Goal: Task Accomplishment & Management: Complete application form

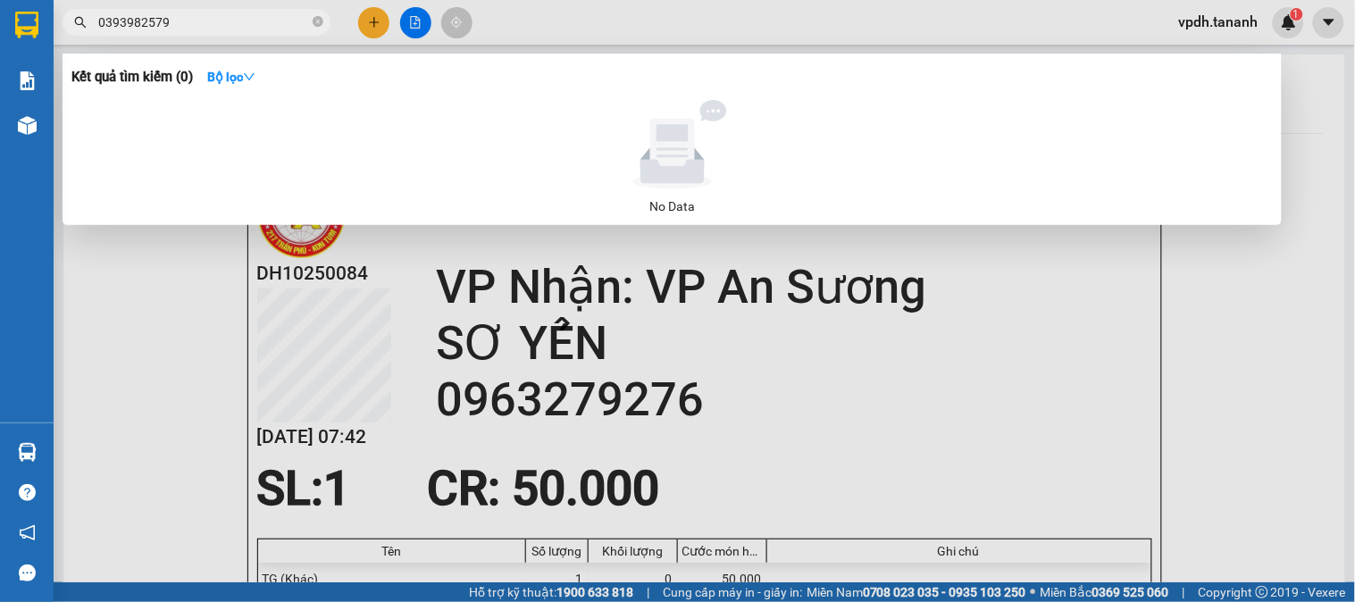
click at [376, 21] on div at bounding box center [677, 301] width 1355 height 602
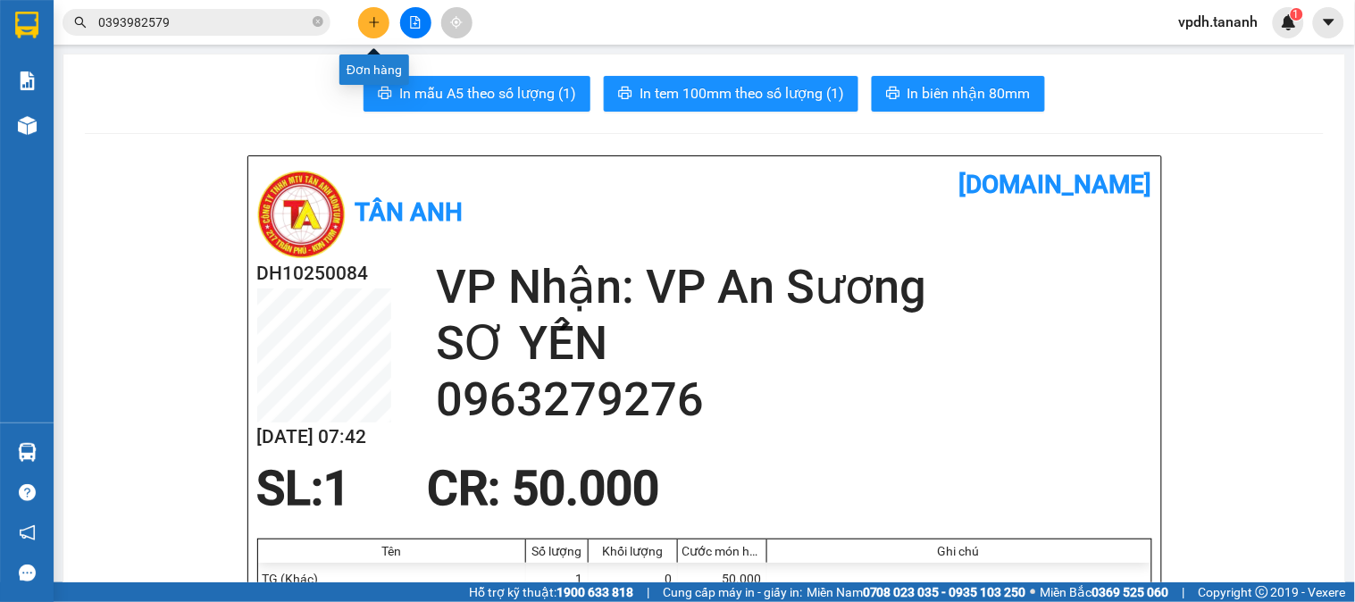
click at [371, 27] on icon "plus" at bounding box center [374, 22] width 13 height 13
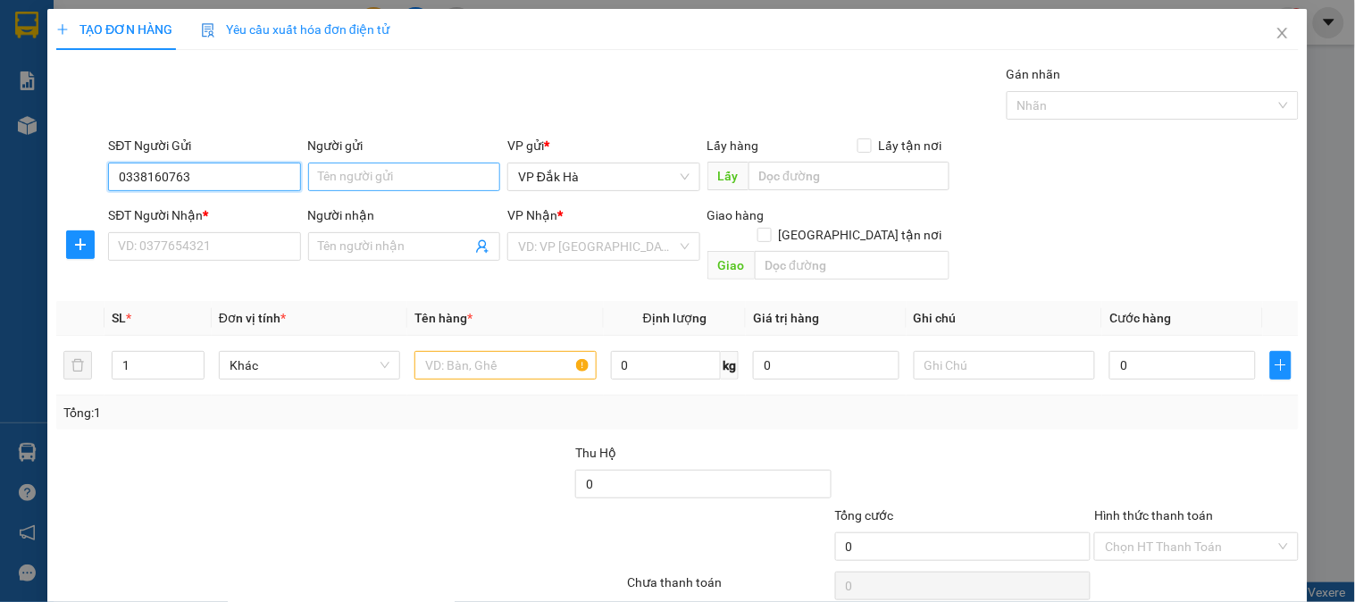
type input "0338160763"
click at [350, 183] on input "Người gửi" at bounding box center [404, 177] width 192 height 29
type input "."
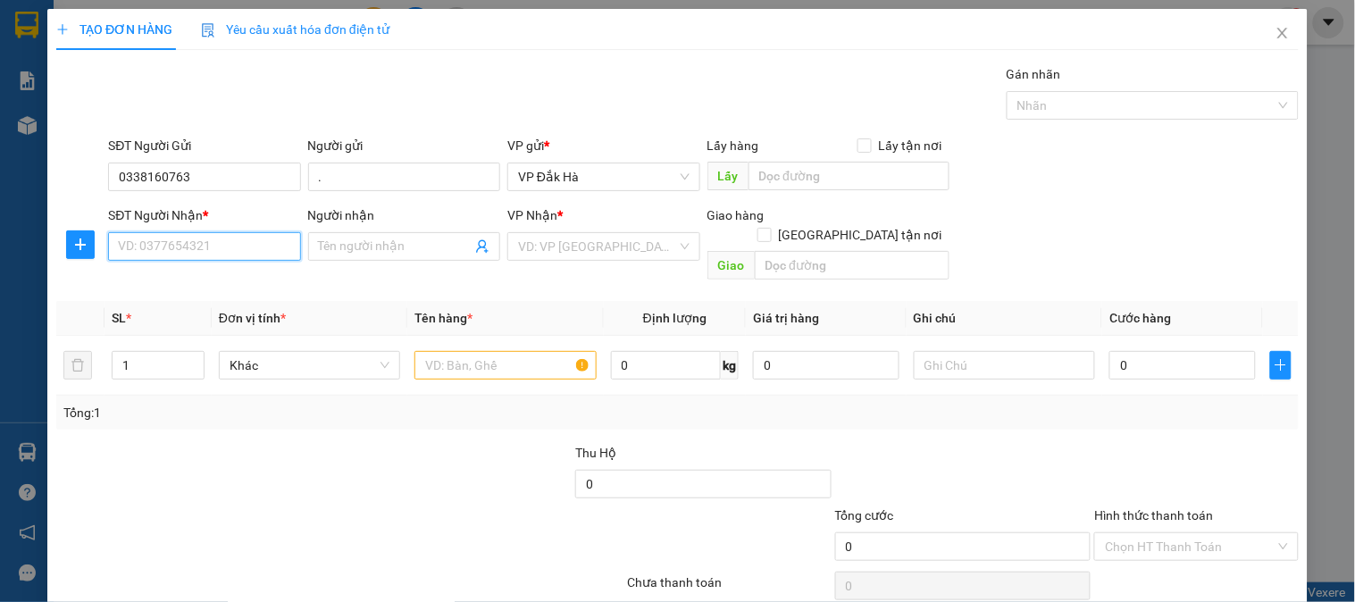
click at [191, 252] on input "SĐT Người Nhận *" at bounding box center [204, 246] width 192 height 29
type input "0938272061"
click at [331, 247] on input "Người nhận" at bounding box center [395, 247] width 153 height 20
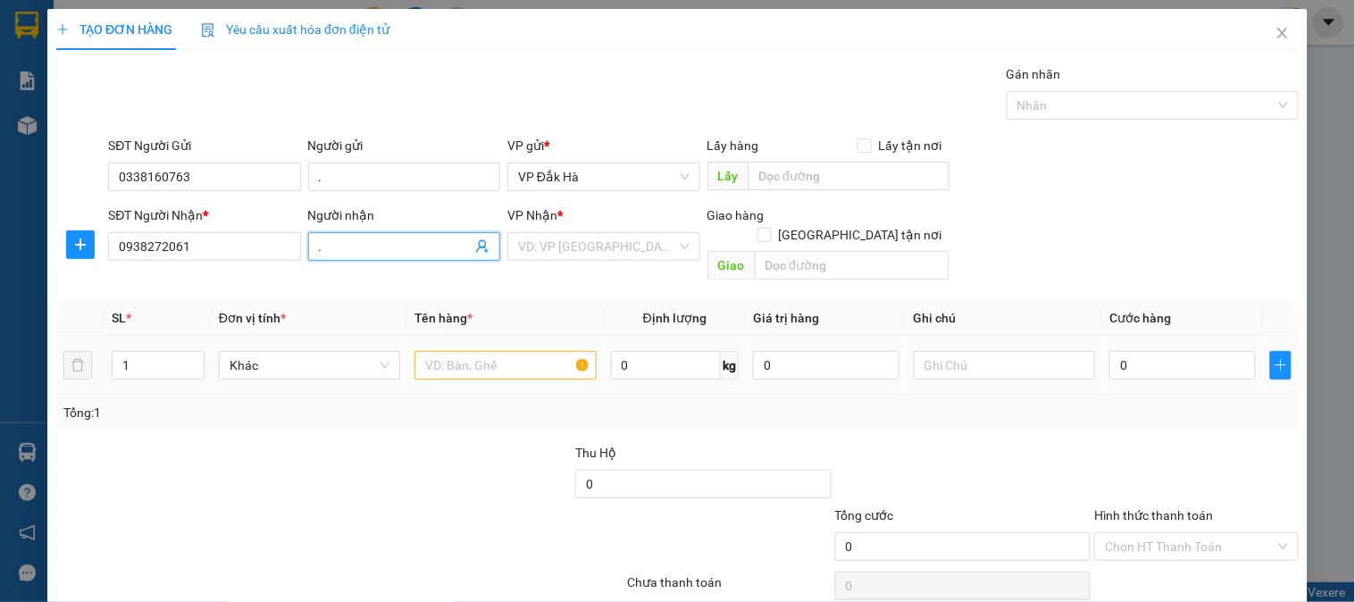
type input "."
click at [515, 355] on input "text" at bounding box center [504, 365] width 181 height 29
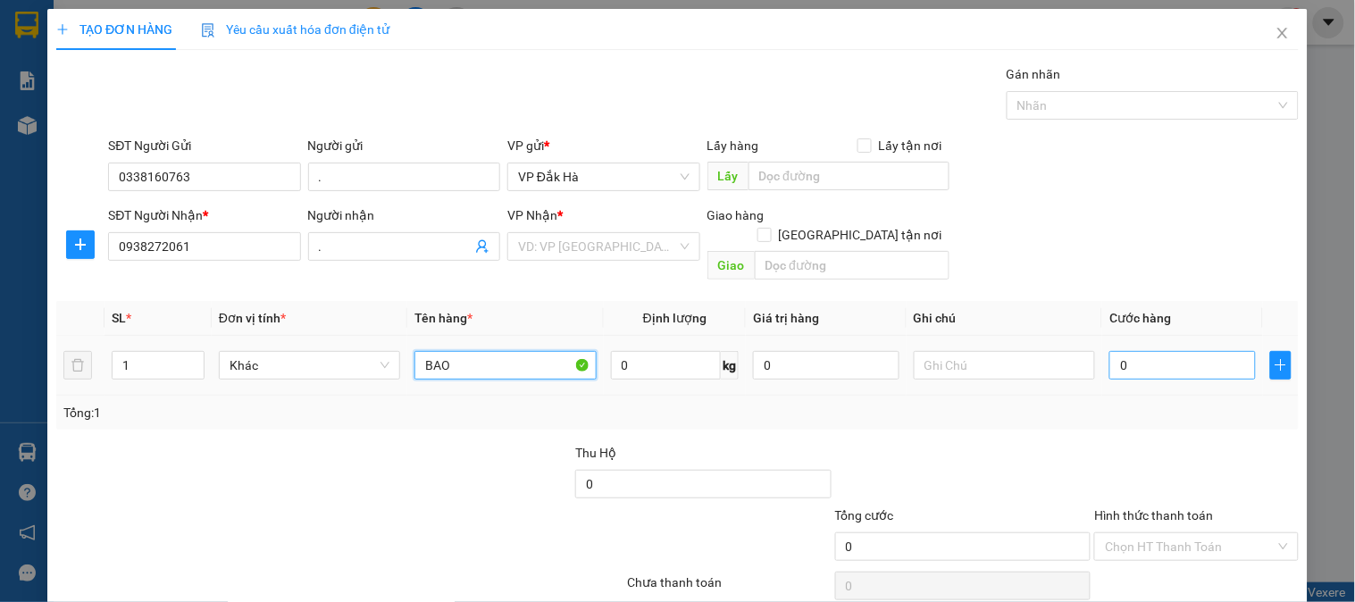
type input "BAO"
click at [1148, 351] on input "0" at bounding box center [1182, 365] width 146 height 29
type input "6"
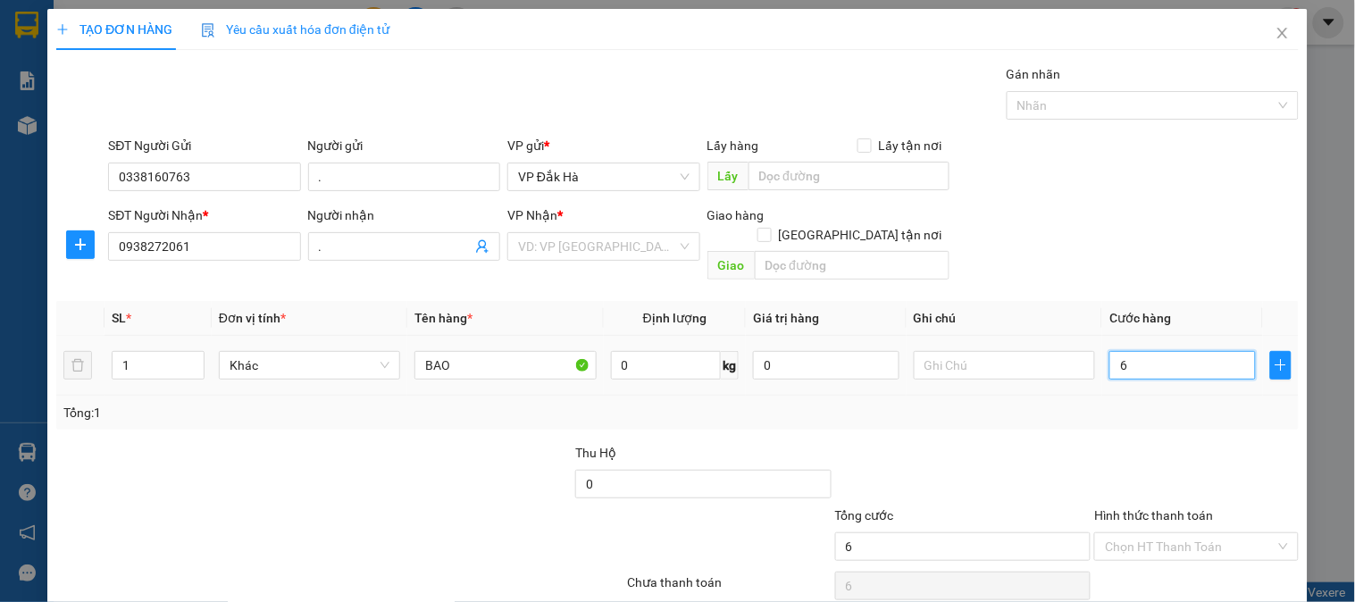
type input "60"
type input "600"
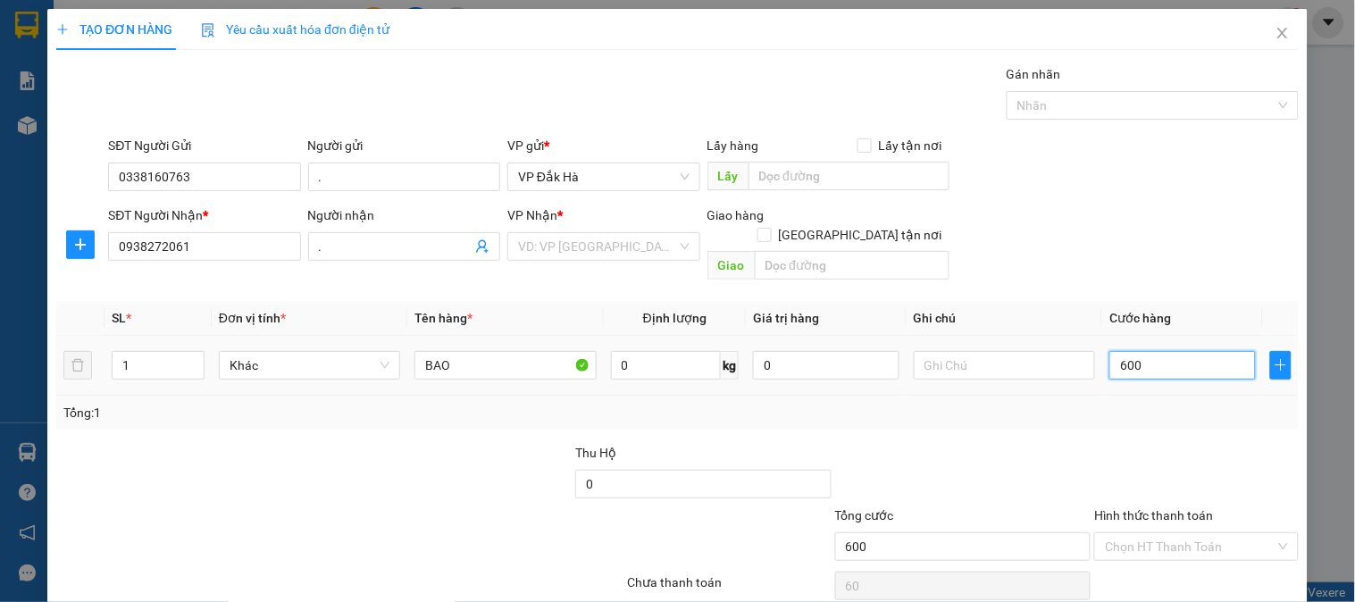
type input "600"
type input "6.000"
type input "60.000"
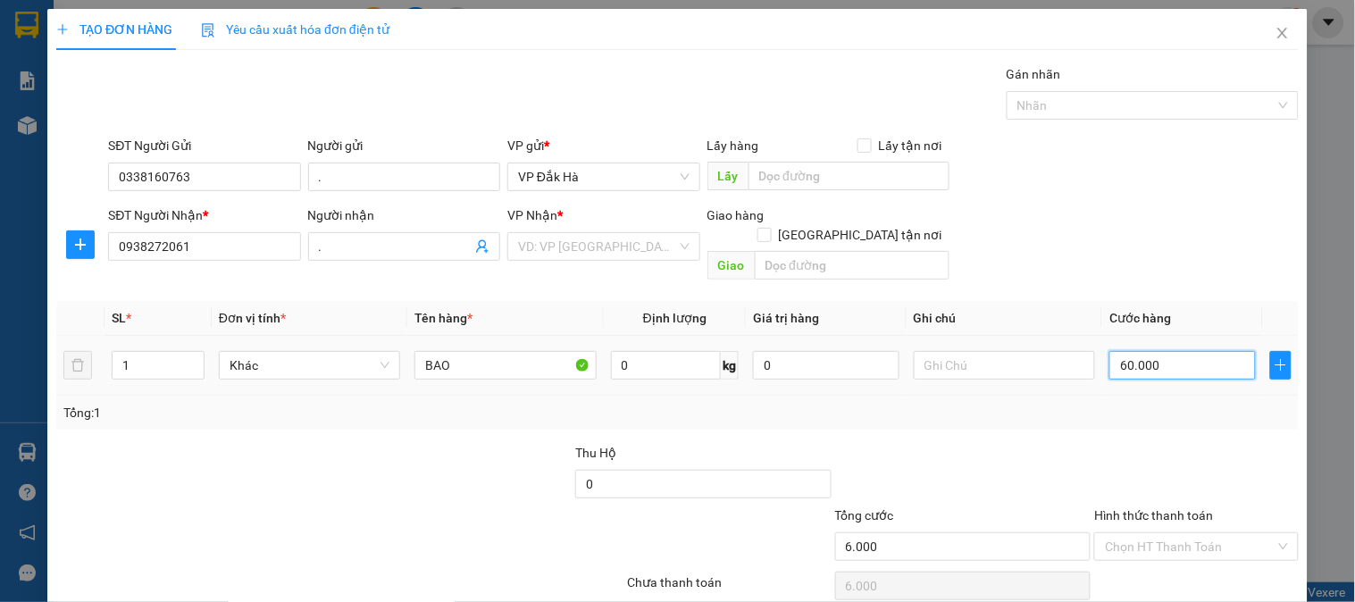
type input "60.000"
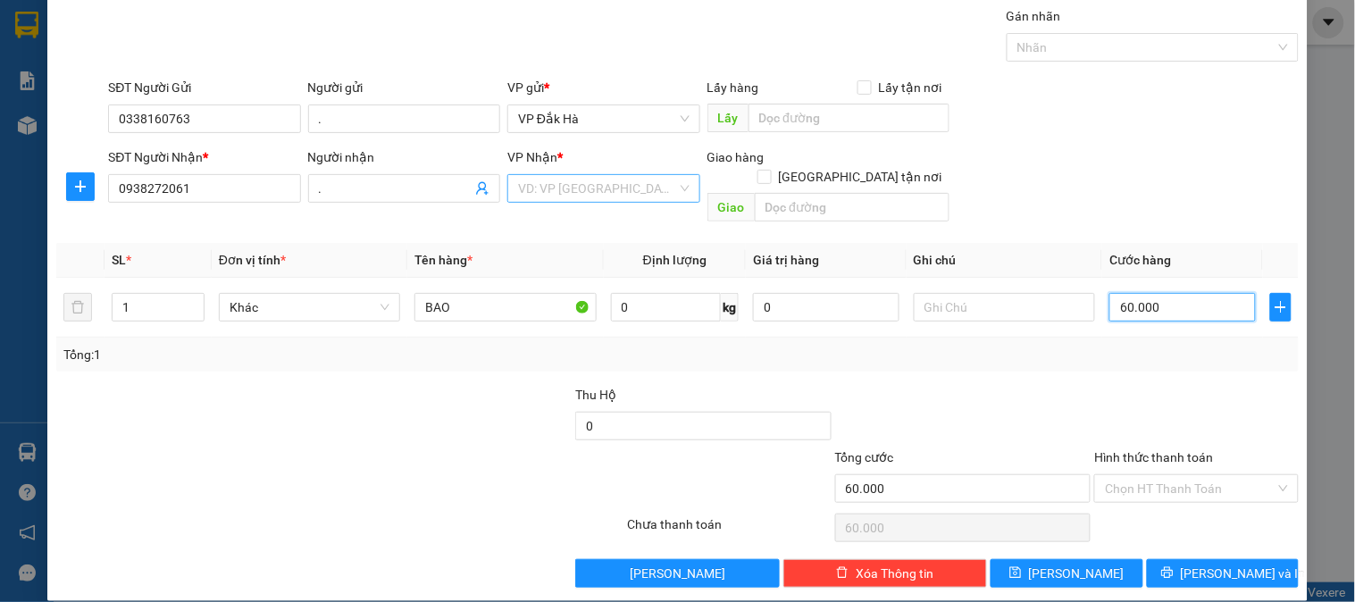
type input "60.000"
click at [621, 180] on input "search" at bounding box center [597, 188] width 158 height 27
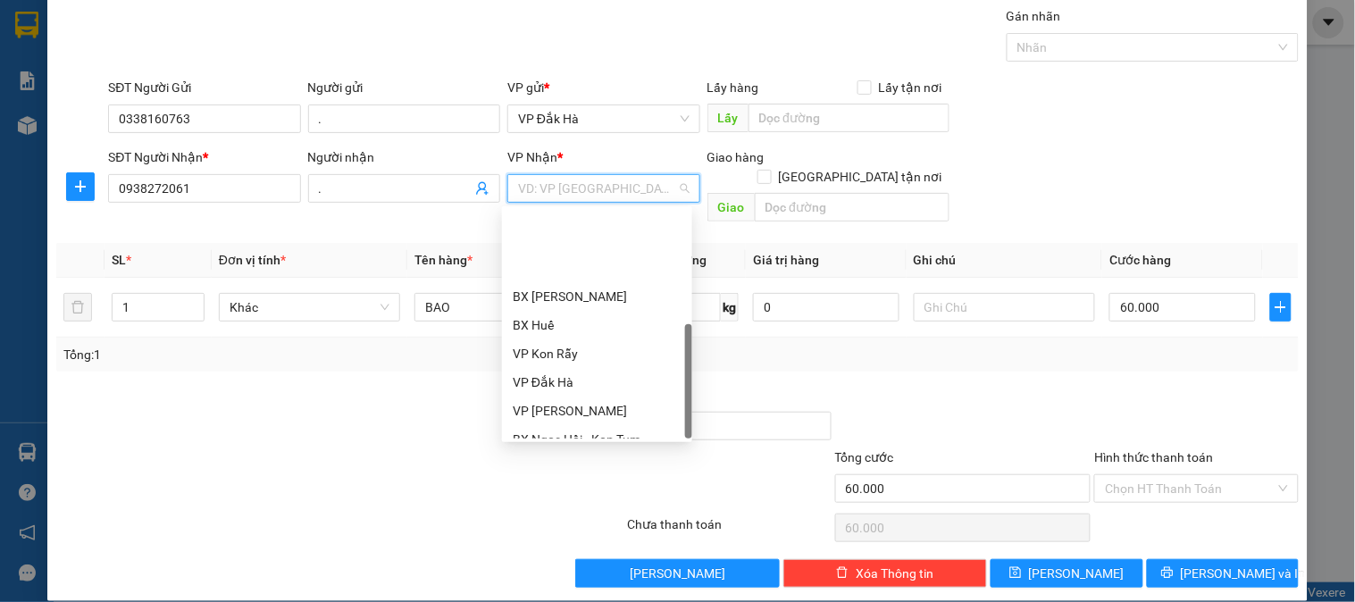
scroll to position [200, 0]
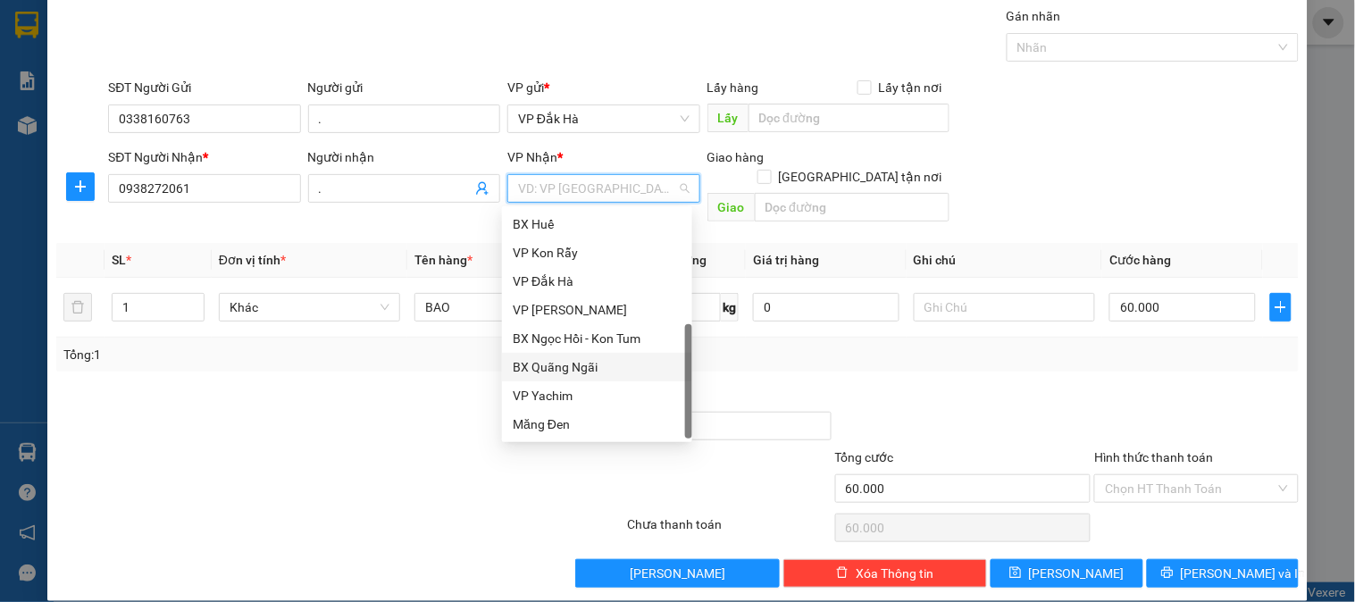
click at [587, 360] on div "BX Quãng Ngãi" at bounding box center [597, 367] width 169 height 20
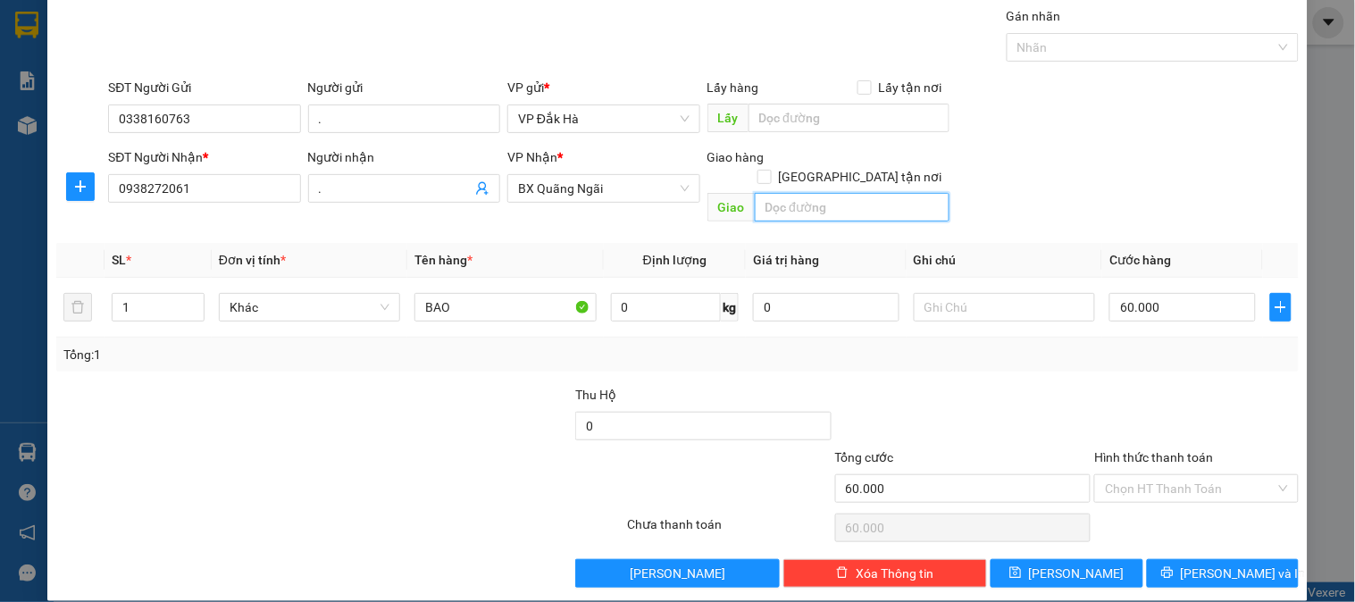
click at [793, 193] on input "text" at bounding box center [852, 207] width 195 height 29
type input "N3 QUÁN LÁT"
click at [1176, 475] on input "Hình thức thanh toán" at bounding box center [1190, 488] width 170 height 27
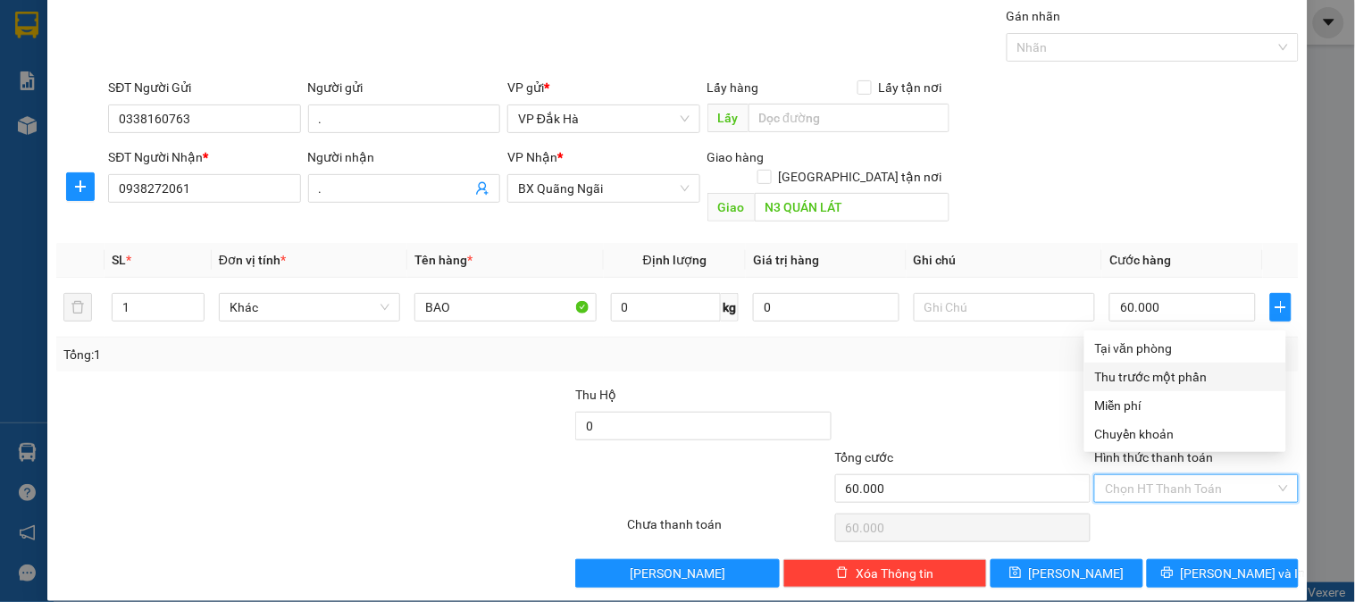
click at [1136, 350] on div "Tại văn phòng" at bounding box center [1185, 348] width 180 height 20
type input "0"
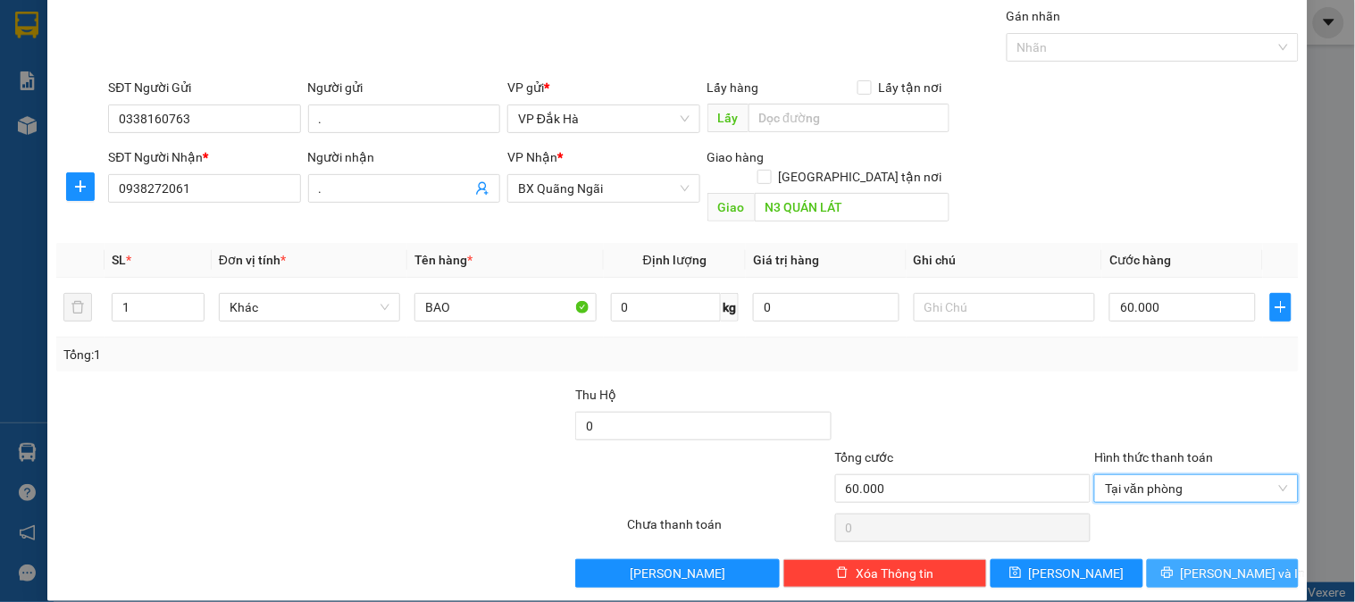
drag, startPoint x: 1202, startPoint y: 551, endPoint x: 1237, endPoint y: 539, distance: 36.7
click at [1202, 563] on span "[PERSON_NAME] và In" at bounding box center [1243, 573] width 125 height 20
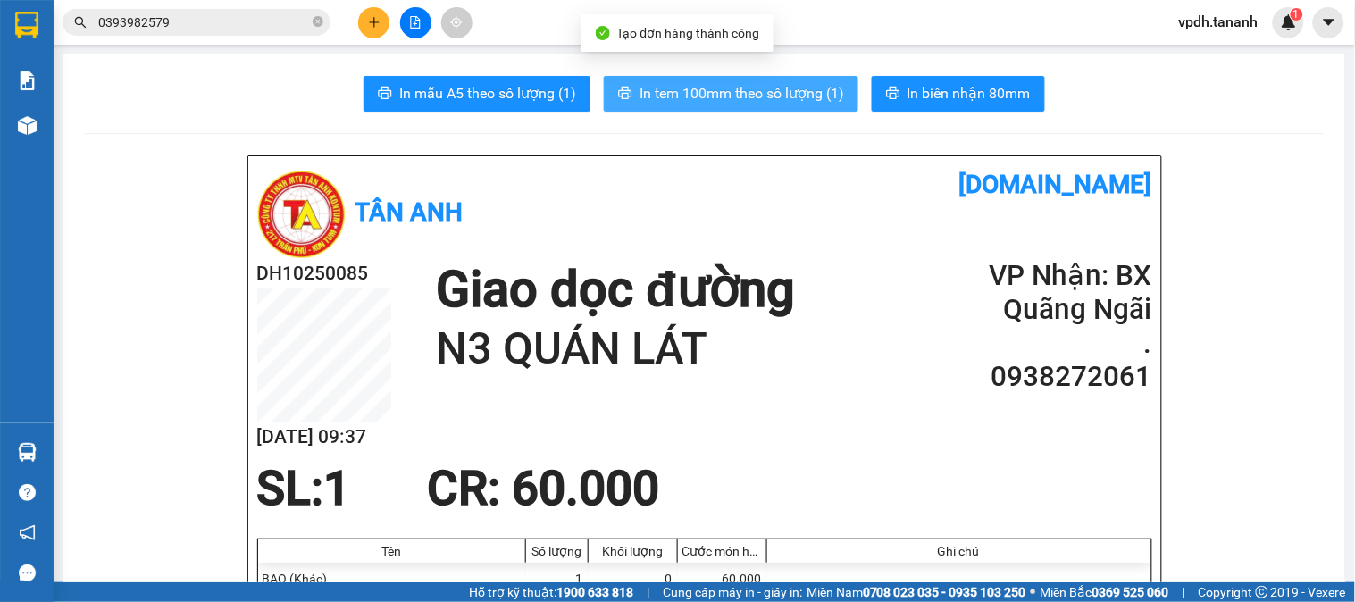
click at [750, 93] on span "In tem 100mm theo số lượng (1)" at bounding box center [741, 93] width 204 height 22
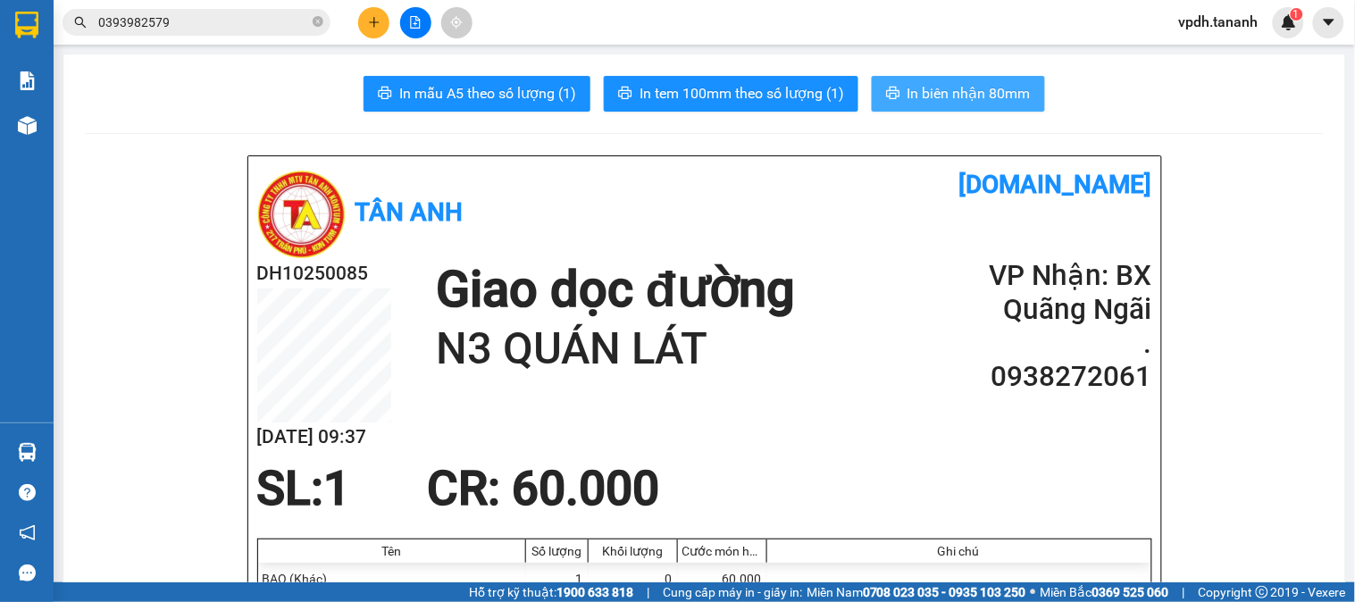
click at [987, 95] on span "In biên nhận 80mm" at bounding box center [968, 93] width 123 height 22
click at [369, 29] on button at bounding box center [373, 22] width 31 height 31
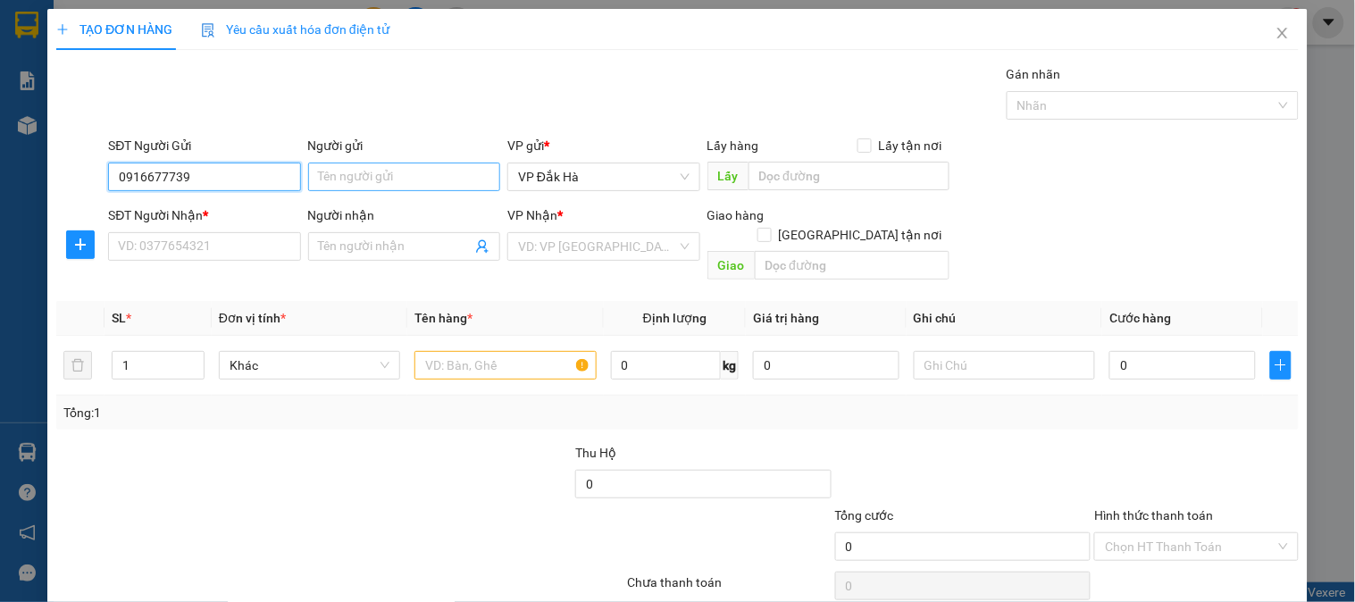
type input "0916677739"
click at [339, 173] on input "Người gửi" at bounding box center [404, 177] width 192 height 29
type input "."
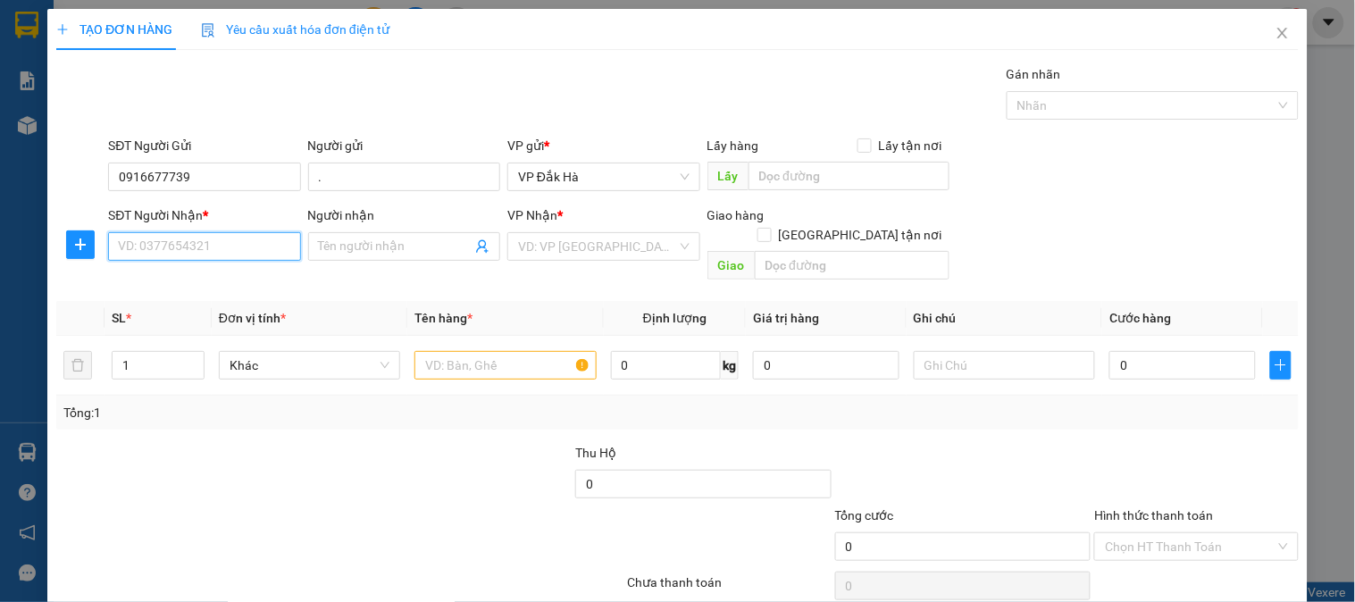
click at [156, 246] on input "SĐT Người Nhận *" at bounding box center [204, 246] width 192 height 29
type input "0974998034"
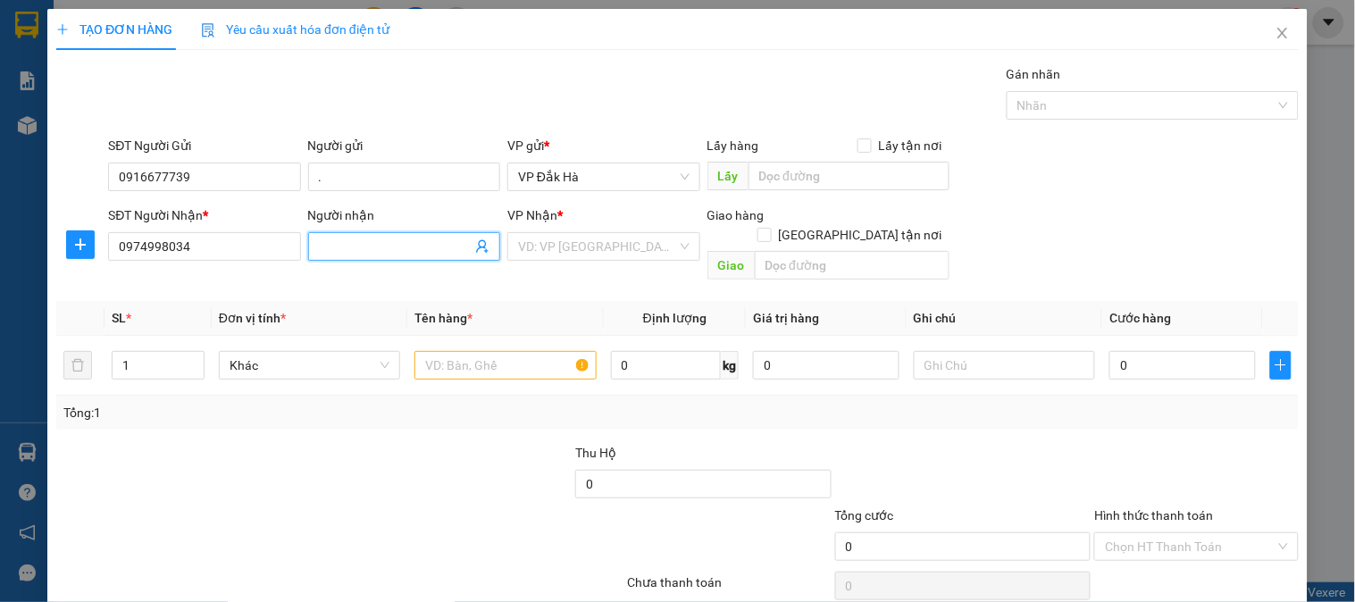
click at [353, 256] on span at bounding box center [404, 246] width 192 height 29
type input "."
click at [613, 248] on input "search" at bounding box center [597, 246] width 158 height 27
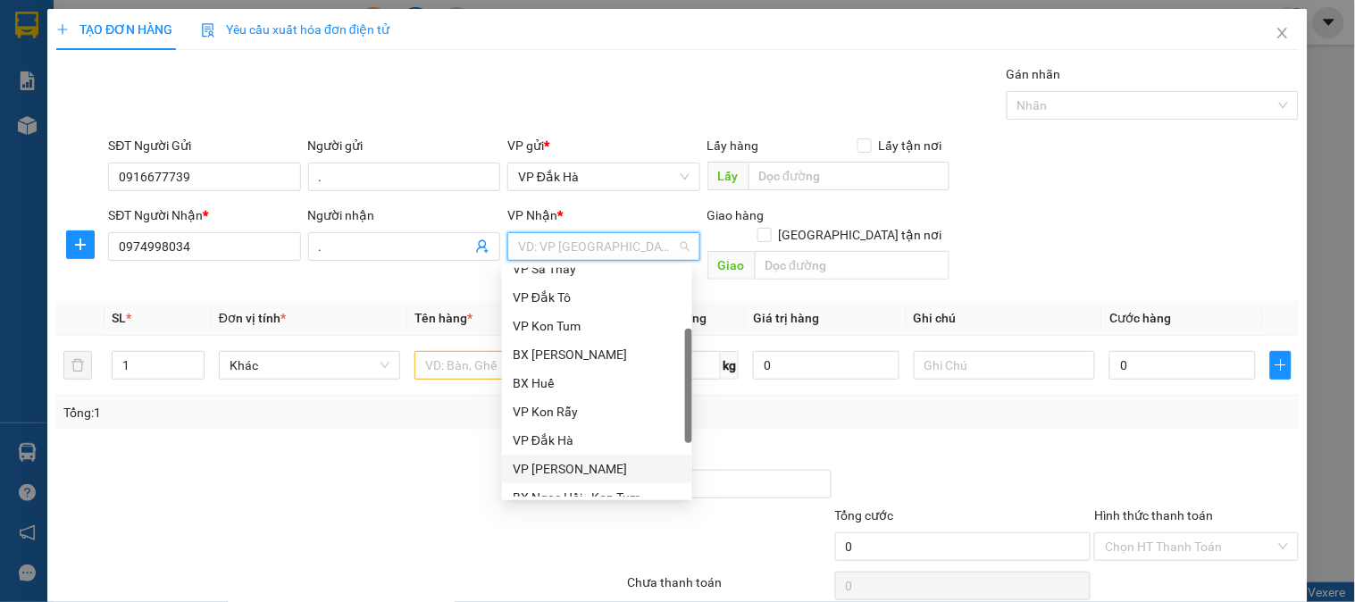
scroll to position [185, 0]
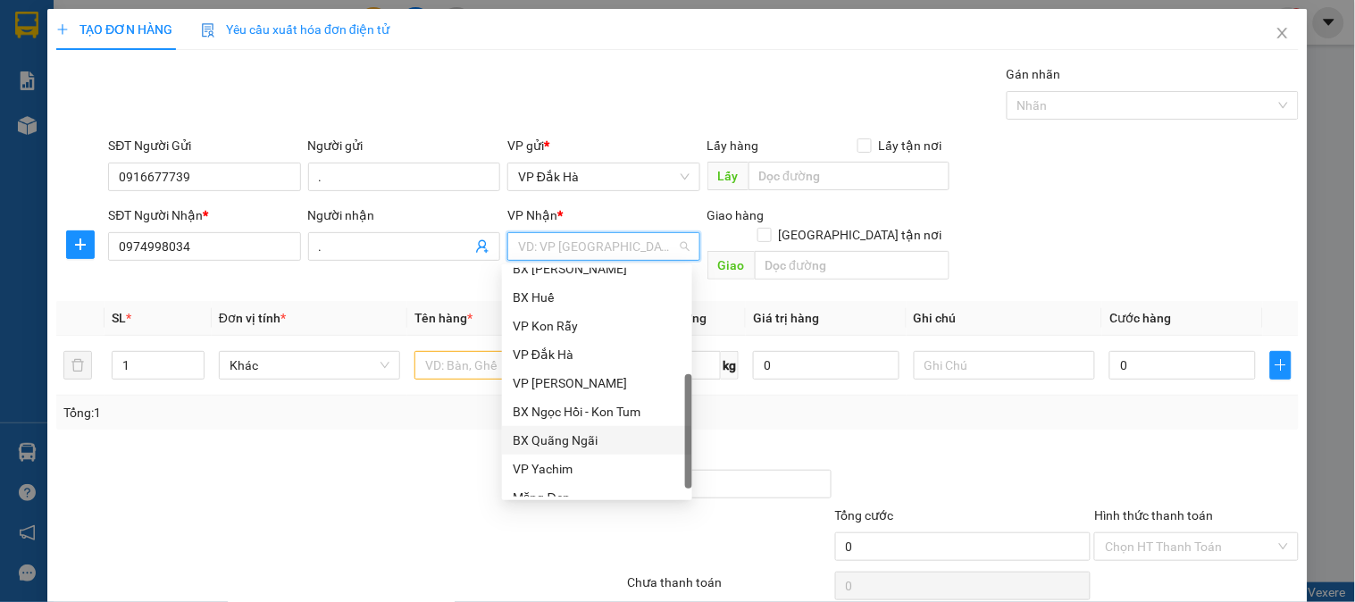
drag, startPoint x: 575, startPoint y: 438, endPoint x: 703, endPoint y: 397, distance: 133.9
click at [574, 438] on div "BX Quãng Ngãi" at bounding box center [597, 440] width 169 height 20
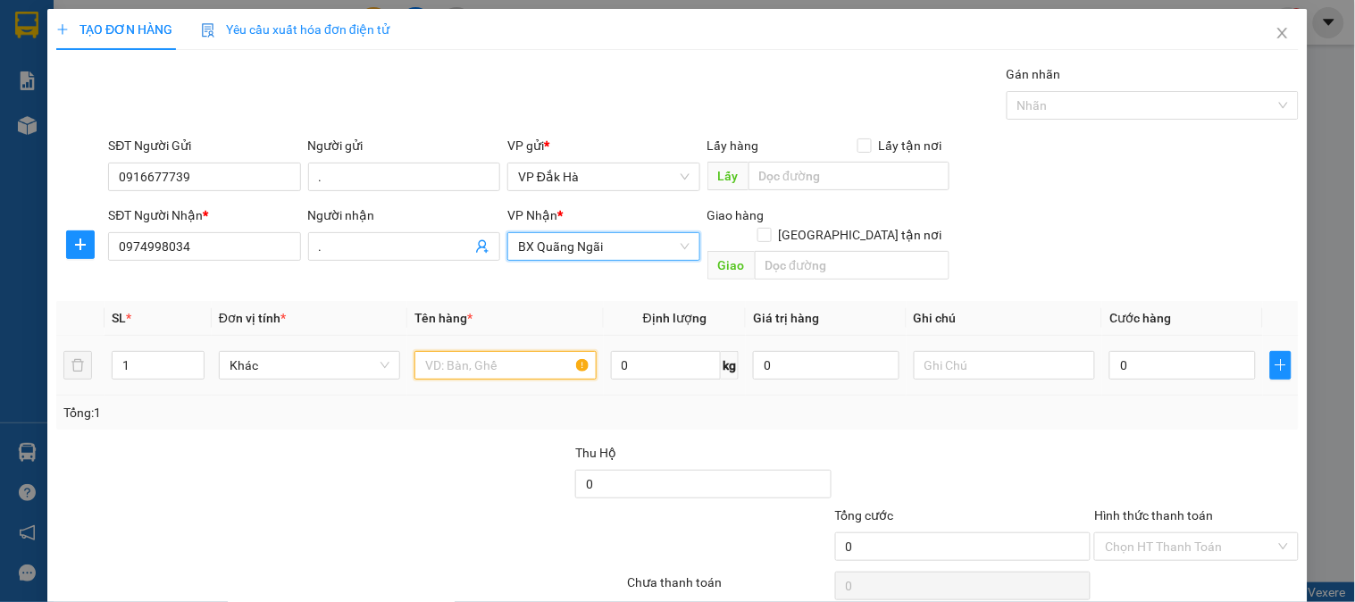
click at [434, 351] on input "text" at bounding box center [504, 365] width 181 height 29
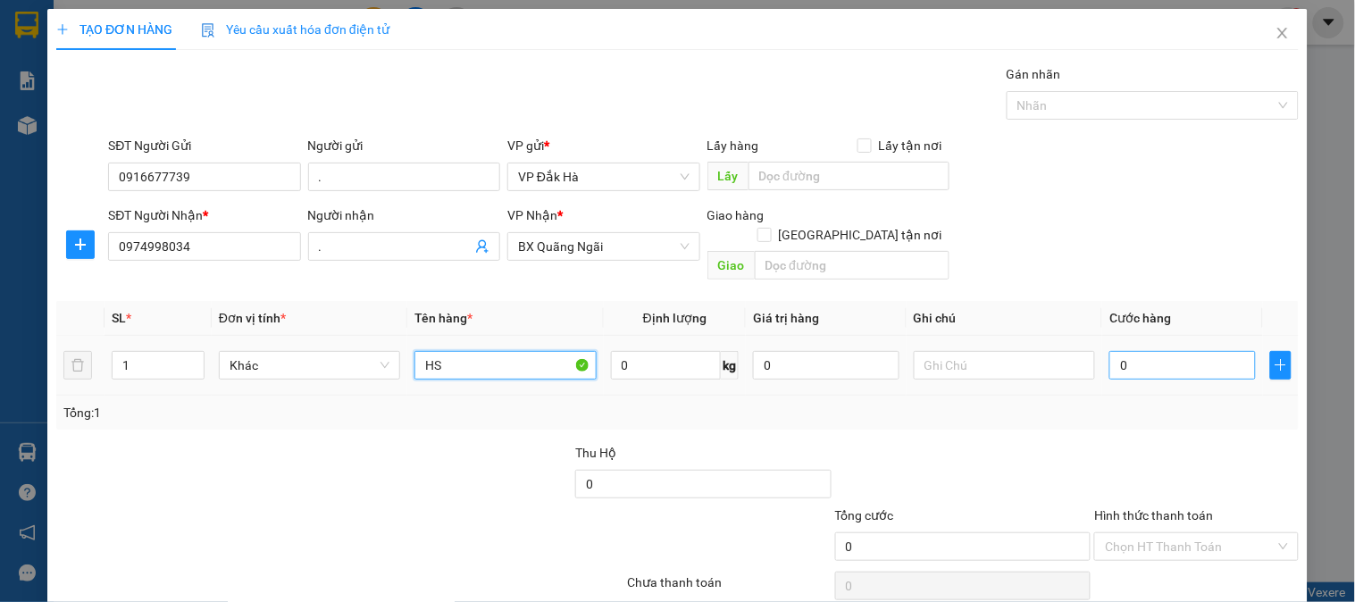
type input "HS"
click at [1153, 355] on input "0" at bounding box center [1182, 365] width 146 height 29
type input "3"
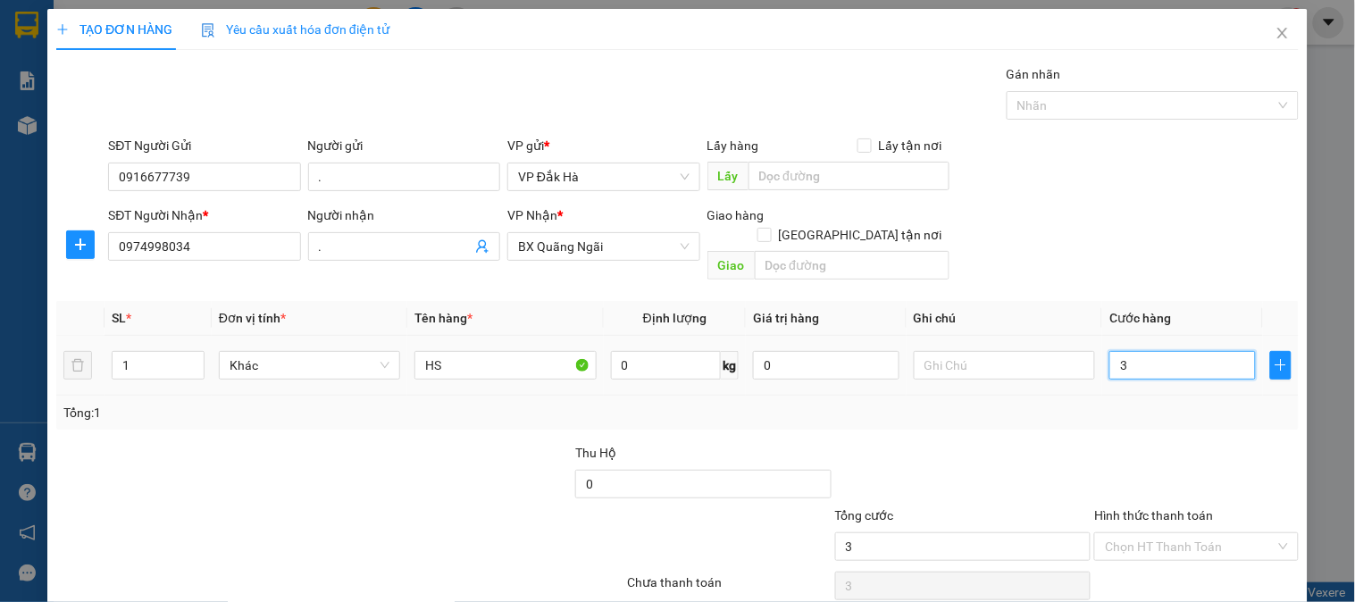
type input "30"
type input "300"
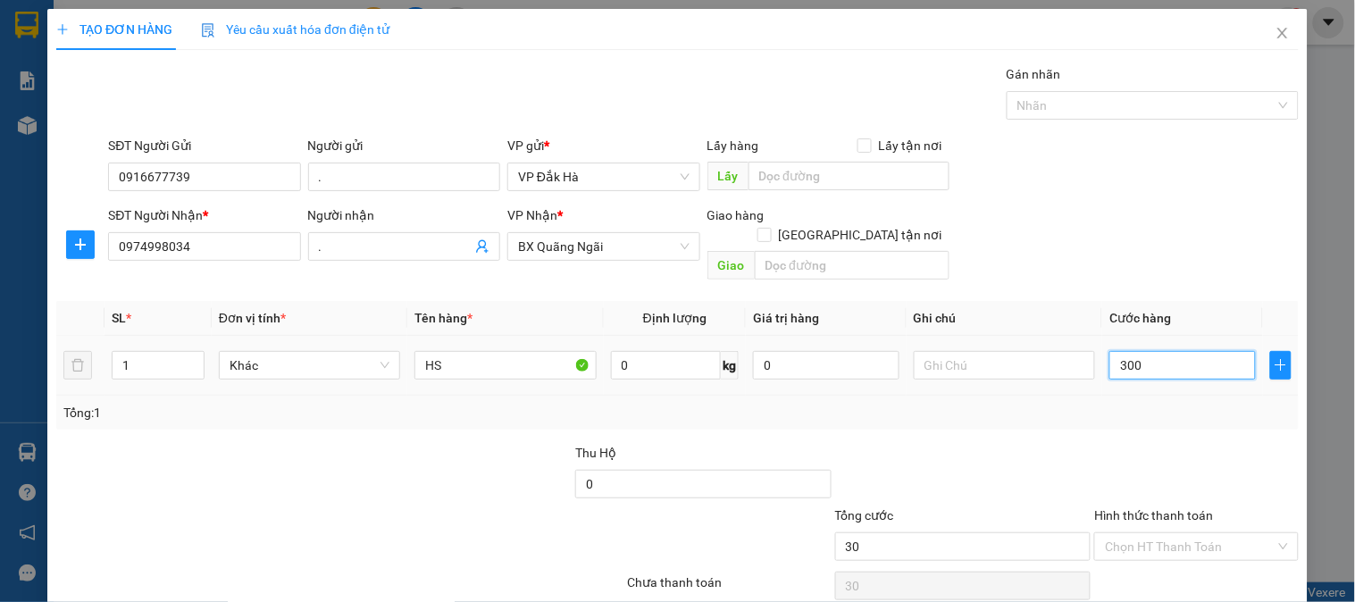
type input "300"
type input "3.000"
type input "30.000"
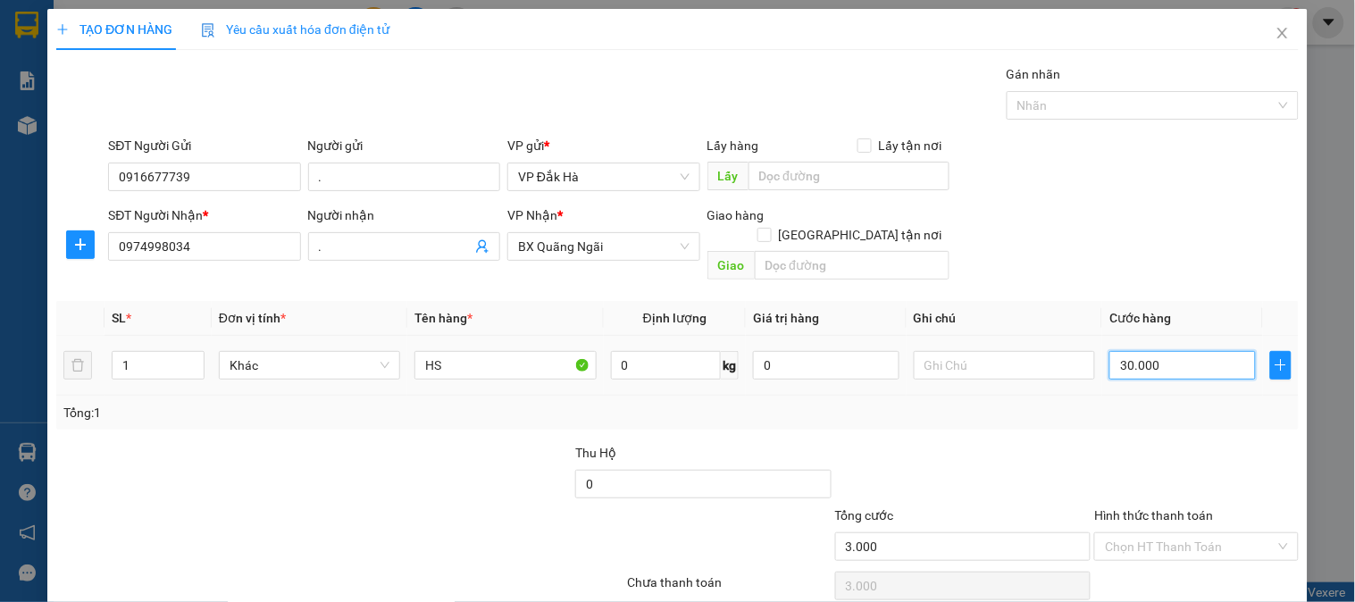
type input "30.000"
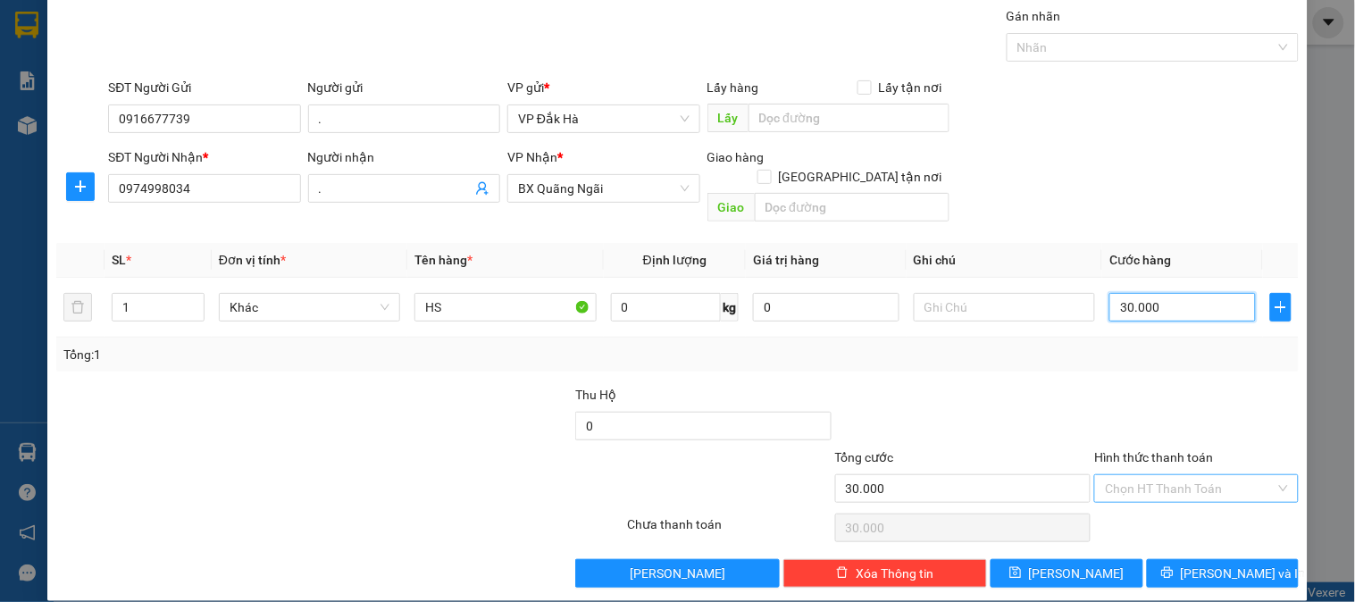
type input "30.000"
click at [1148, 475] on input "Hình thức thanh toán" at bounding box center [1190, 488] width 170 height 27
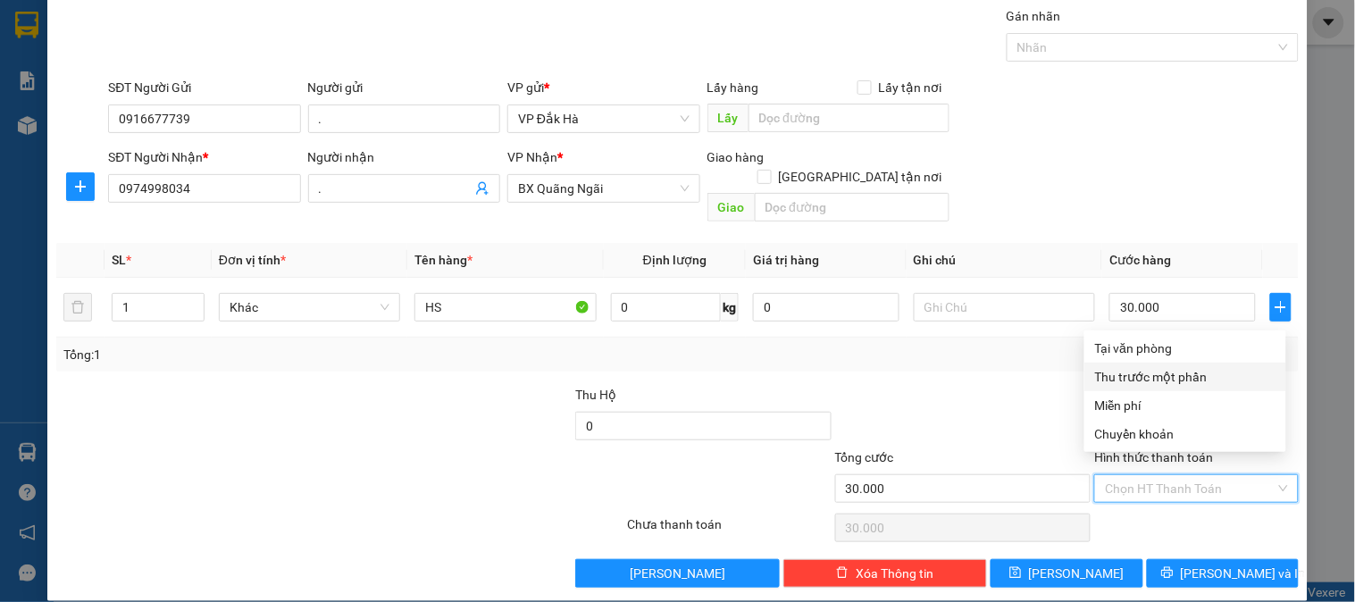
click at [1134, 343] on div "Tại văn phòng" at bounding box center [1185, 348] width 180 height 20
type input "0"
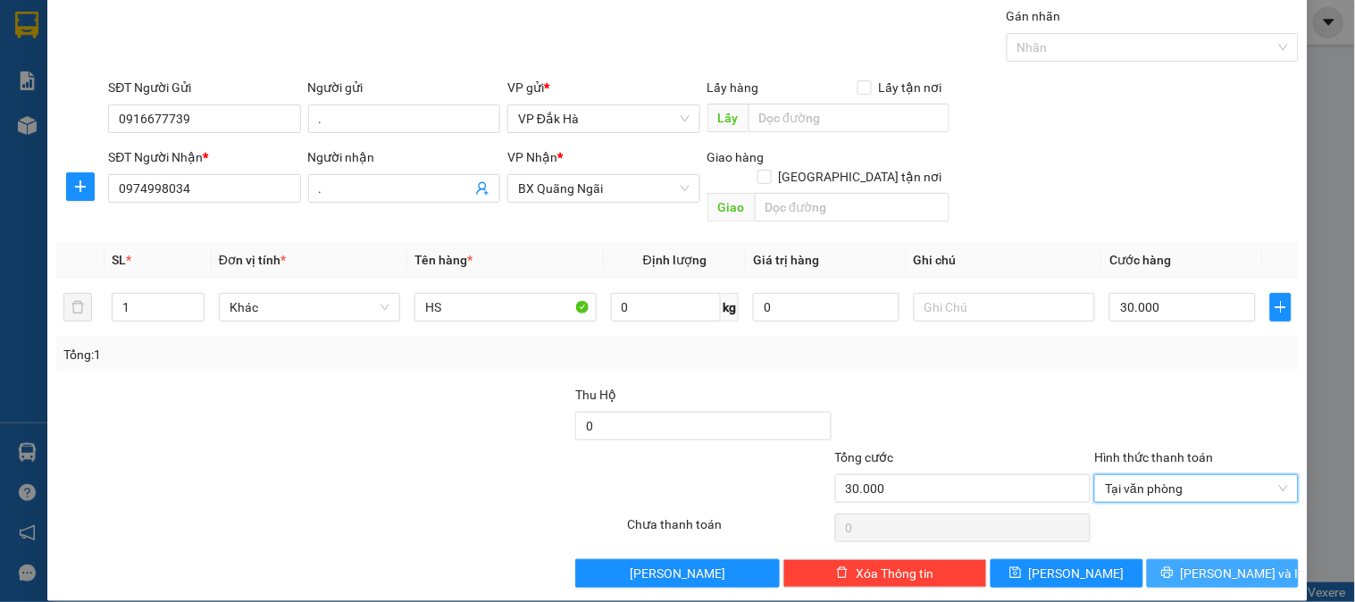
click at [1198, 563] on span "[PERSON_NAME] và In" at bounding box center [1243, 573] width 125 height 20
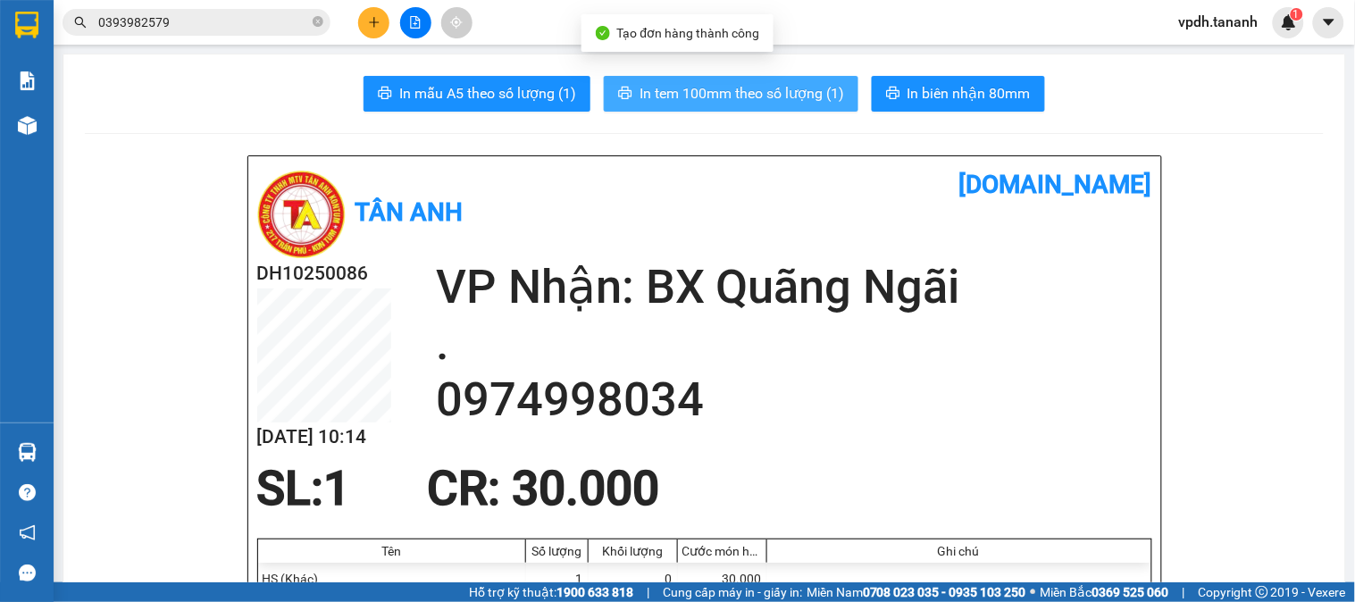
click at [784, 99] on span "In tem 100mm theo số lượng (1)" at bounding box center [741, 93] width 204 height 22
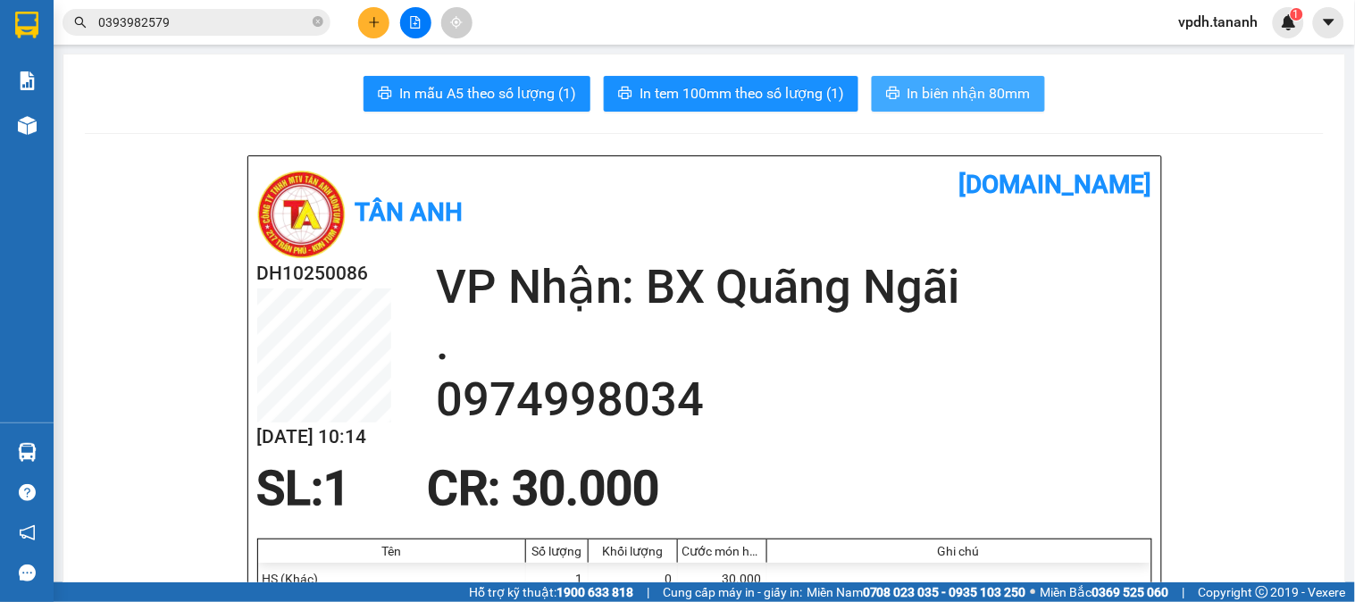
click at [1001, 109] on button "In biên nhận 80mm" at bounding box center [958, 94] width 173 height 36
